Goal: Find specific page/section: Find specific page/section

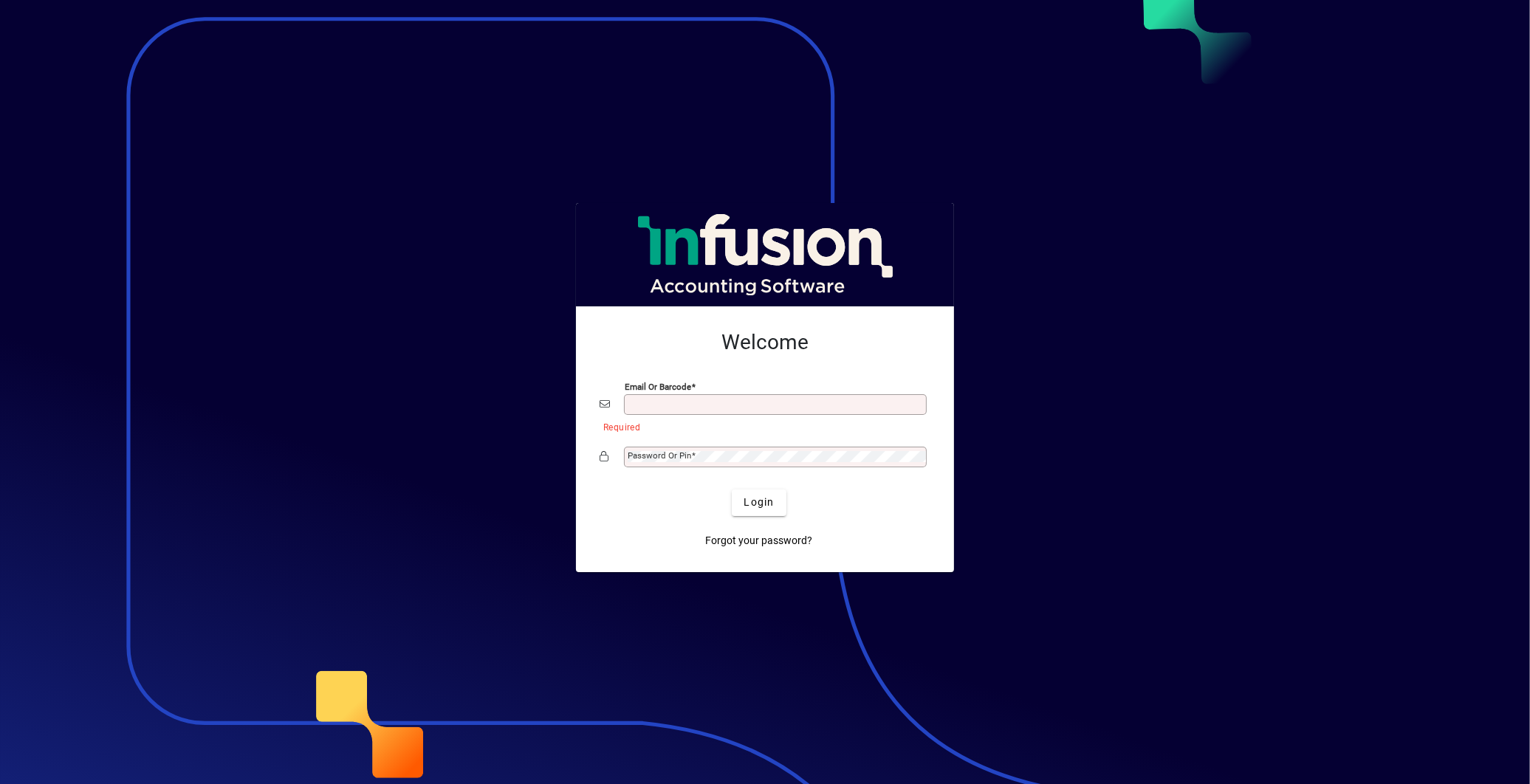
click at [662, 404] on input "Email or Barcode" at bounding box center [777, 405] width 298 height 12
type input "**********"
click at [683, 449] on label "Password or Pin" at bounding box center [662, 455] width 68 height 12
click at [732, 489] on button "Login" at bounding box center [758, 503] width 54 height 27
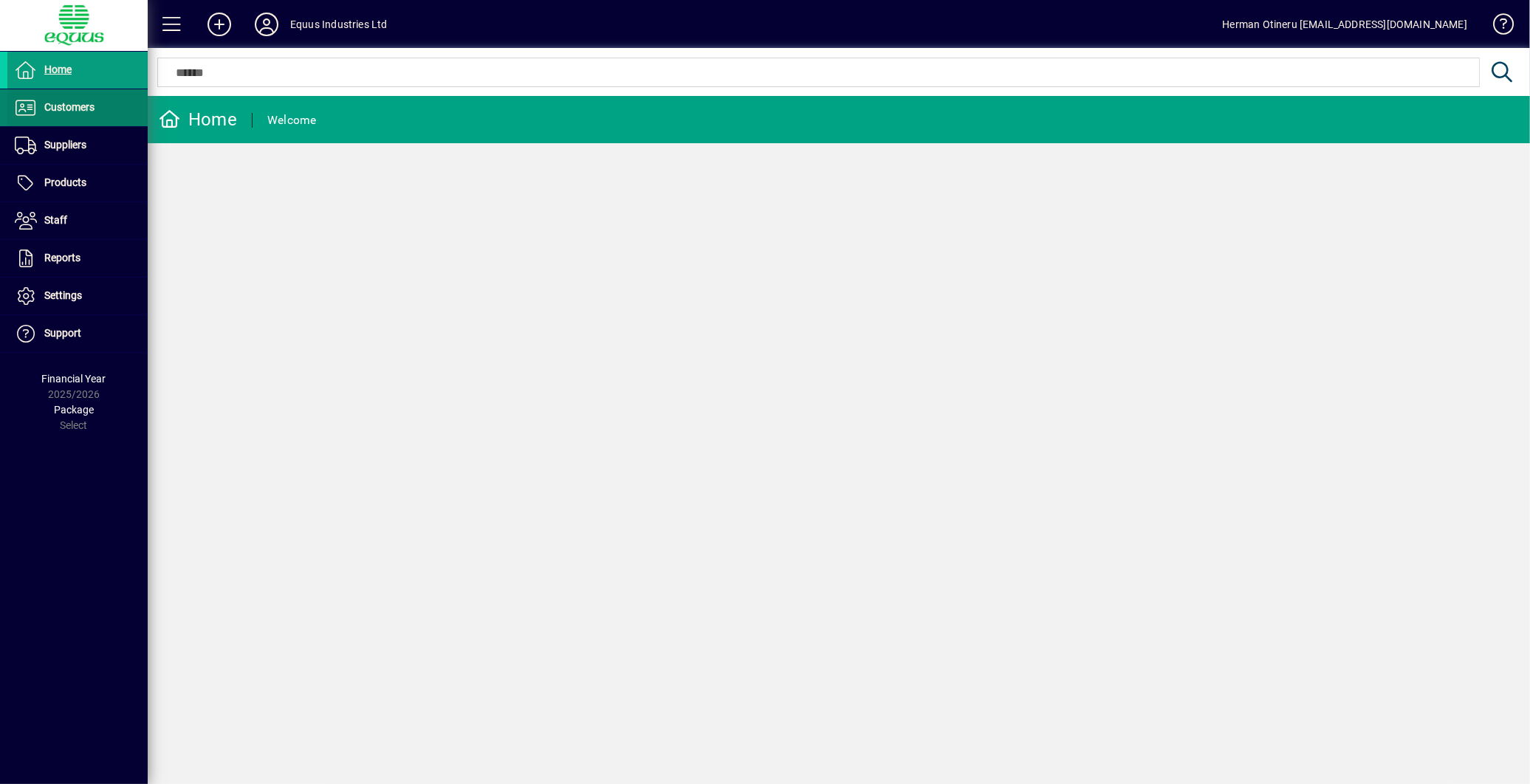
click at [61, 102] on span "Customers" at bounding box center [69, 107] width 50 height 12
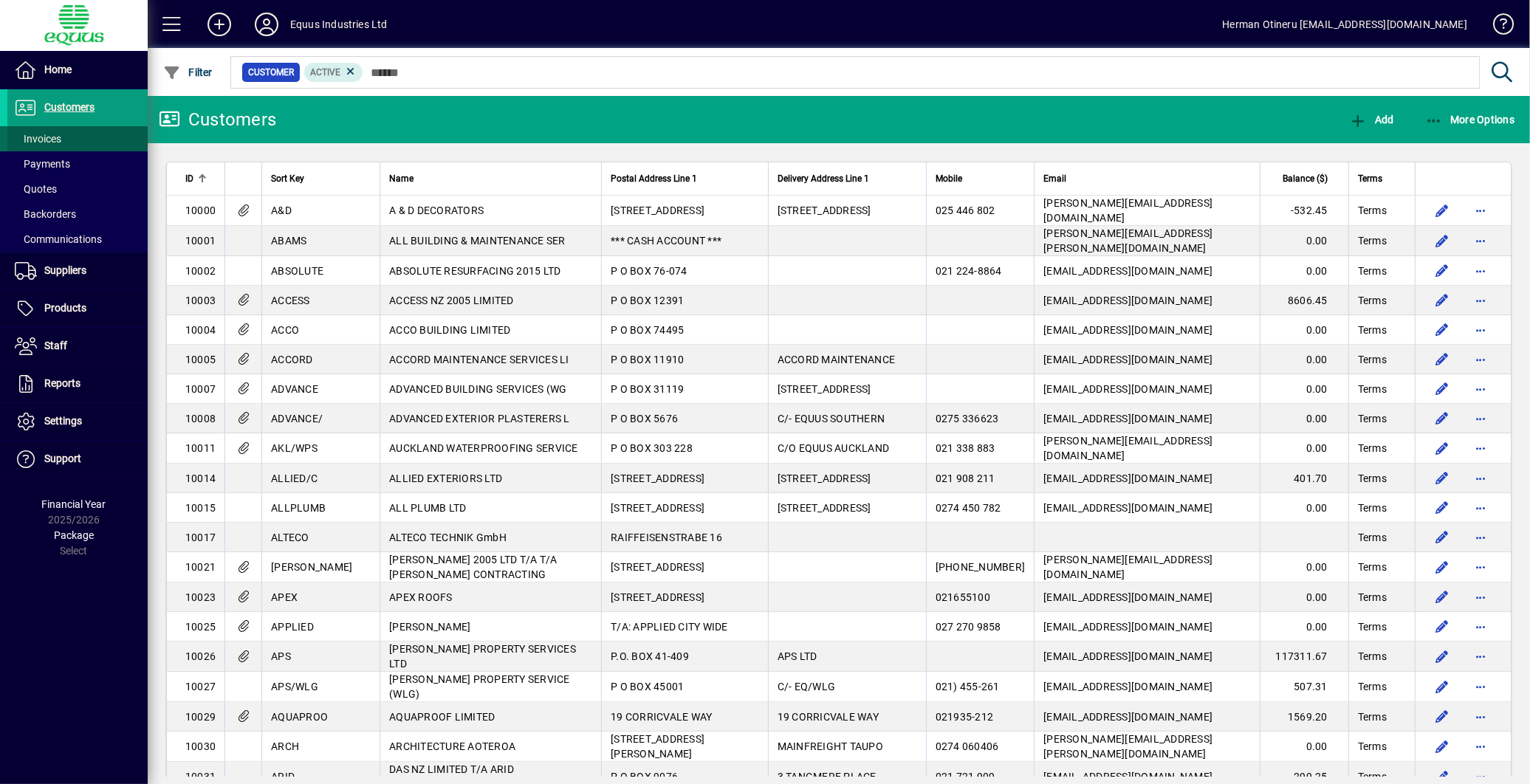
click at [48, 142] on span "Invoices" at bounding box center [38, 139] width 47 height 12
